Goal: Information Seeking & Learning: Learn about a topic

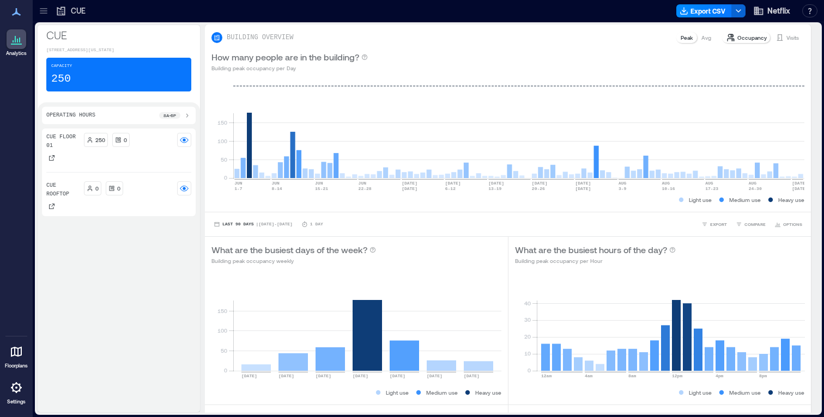
click at [43, 11] on icon at bounding box center [43, 10] width 11 height 11
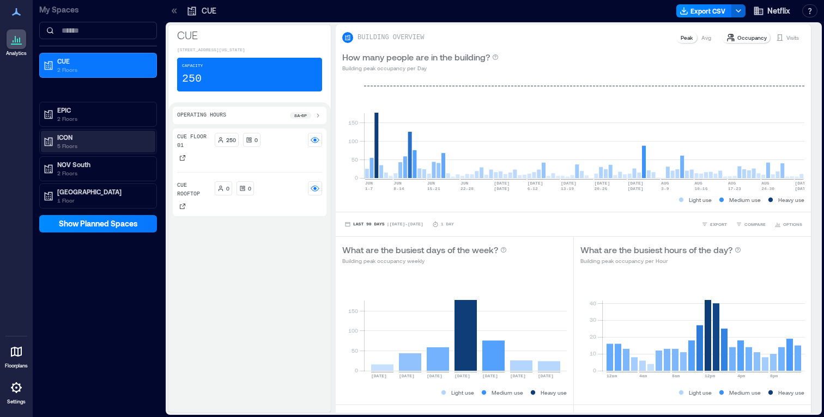
click at [69, 145] on p "5 Floors" at bounding box center [103, 146] width 92 height 9
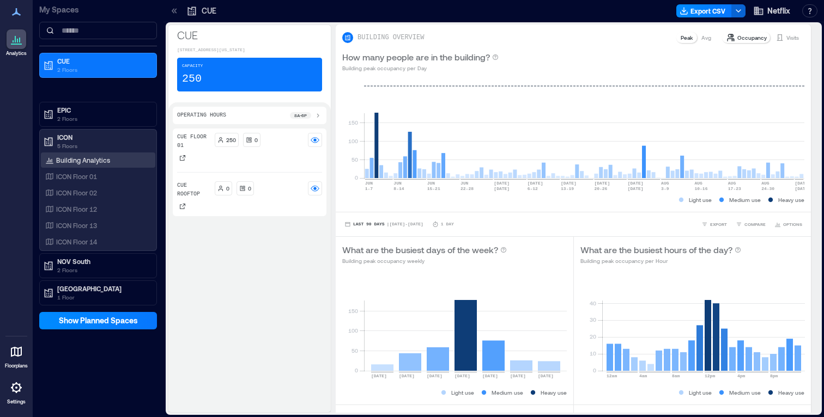
click at [87, 162] on p "Building Analytics" at bounding box center [83, 160] width 54 height 9
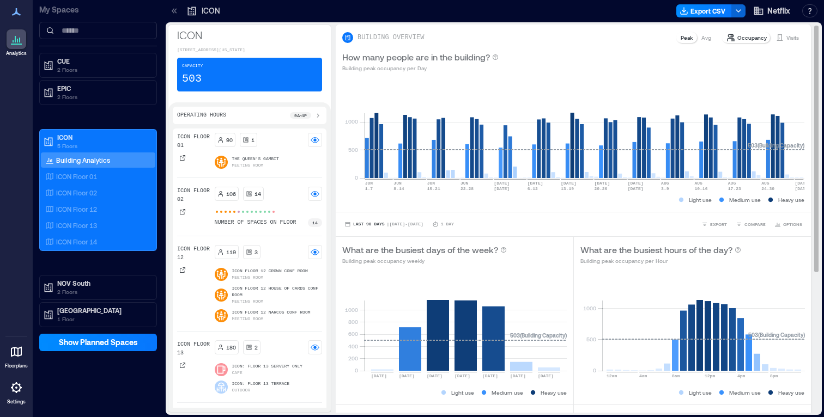
click at [786, 35] on p "Visits" at bounding box center [792, 37] width 13 height 9
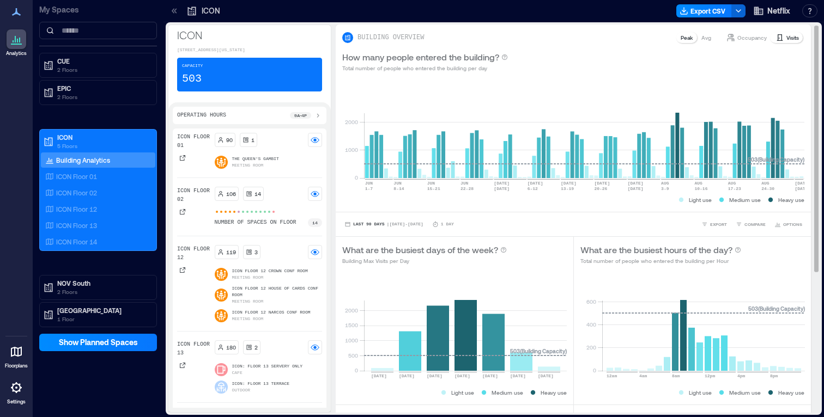
click at [748, 41] on p "Occupancy" at bounding box center [751, 37] width 29 height 9
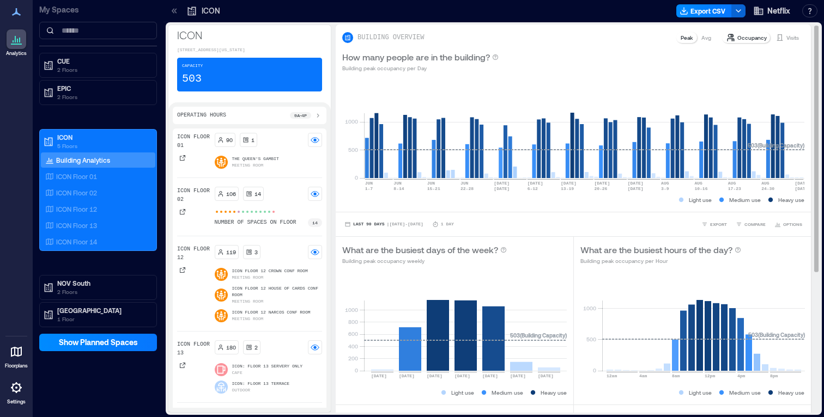
click at [782, 44] on div "How many people are in the building? Building peak occupancy per Day" at bounding box center [573, 61] width 475 height 35
click at [782, 41] on icon at bounding box center [779, 37] width 9 height 9
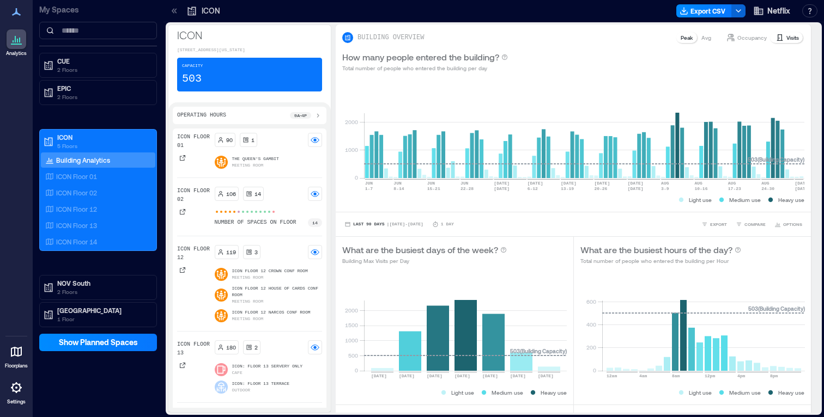
click at [329, 179] on div "Operating Hours 9a - 4p ICON Floor 01 90 1 The Queen's Gambit Meeting Room ICON…" at bounding box center [249, 257] width 162 height 310
click at [389, 224] on span "| [DATE] - [DATE]" at bounding box center [405, 224] width 36 height 0
click at [459, 212] on div "Last 90 Days | [DATE] - [DATE] 1 Day EXPORT COMPARE OPTIONS" at bounding box center [573, 224] width 475 height 25
click at [524, 211] on div "0 1000 [DATE]-[DATE] [DATE]-[DATE] [DATE]-[DATE] JUN [DATE]-[DATE] [DATE] [DATE…" at bounding box center [573, 145] width 475 height 133
